Goal: Navigation & Orientation: Find specific page/section

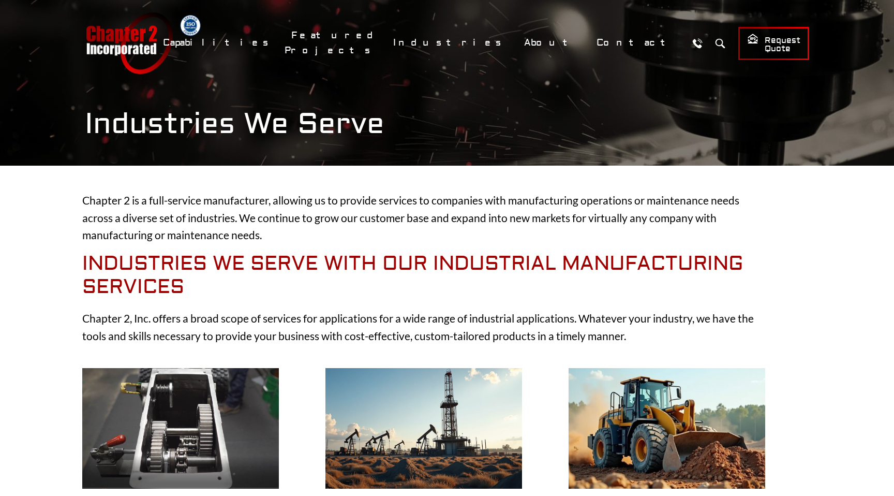
click at [162, 52] on link "Chapter 2 Incorporated" at bounding box center [129, 43] width 88 height 62
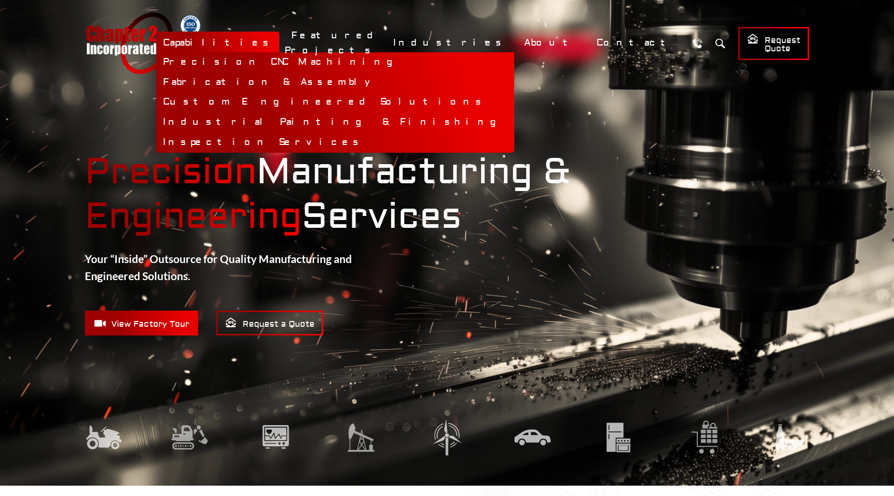
drag, startPoint x: 375, startPoint y: 35, endPoint x: 366, endPoint y: 39, distance: 10.0
click at [280, 35] on link "Capabilities" at bounding box center [217, 43] width 123 height 22
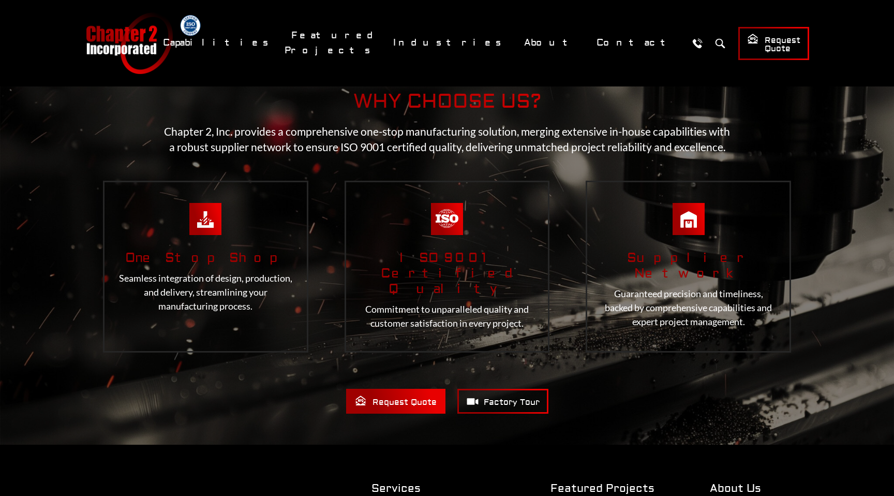
scroll to position [1971, 0]
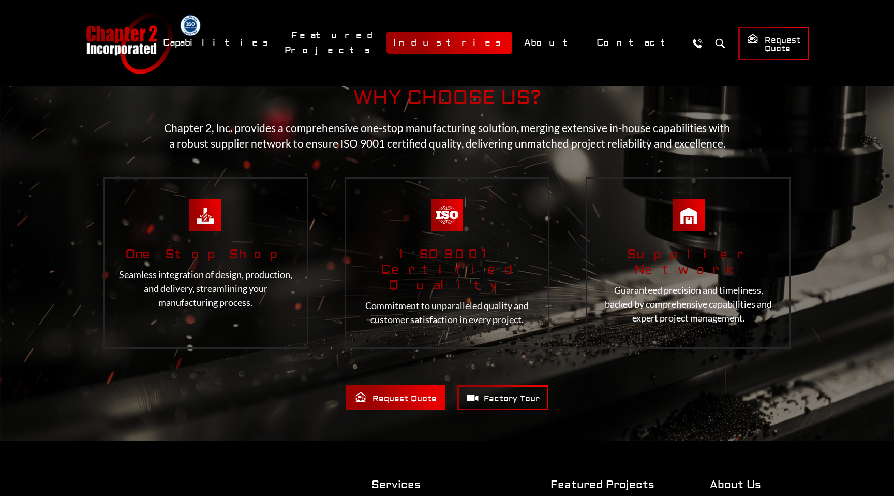
click at [512, 39] on link "Industries" at bounding box center [450, 43] width 126 height 22
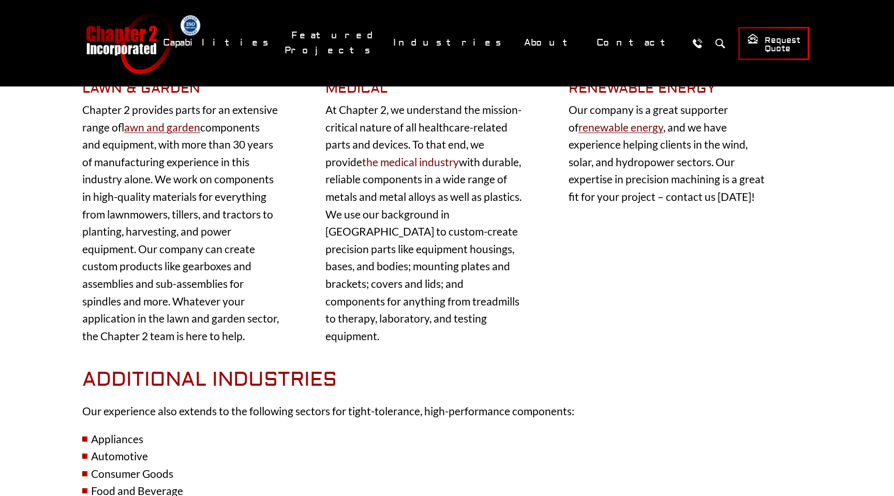
scroll to position [1042, 0]
